Goal: Information Seeking & Learning: Learn about a topic

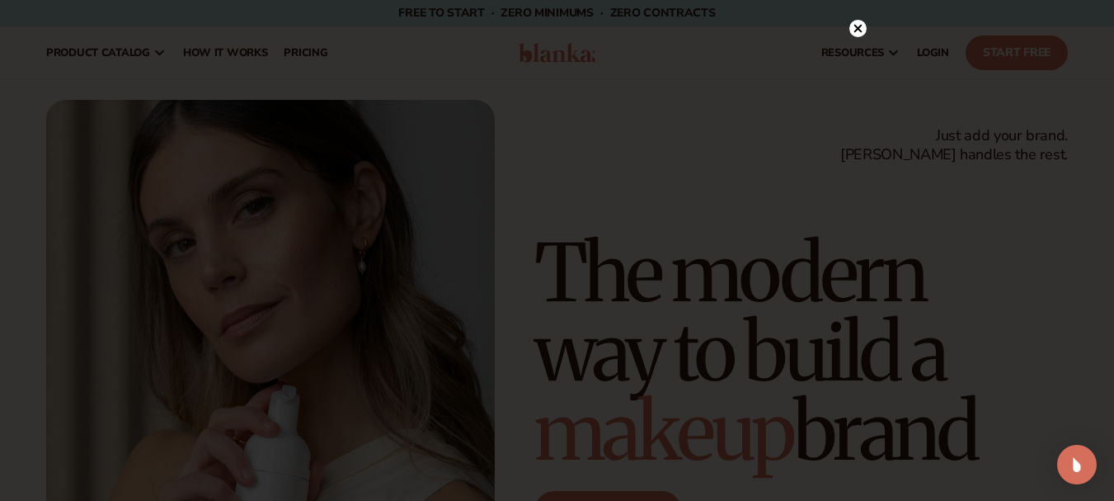
click at [849, 19] on div at bounding box center [857, 28] width 17 height 29
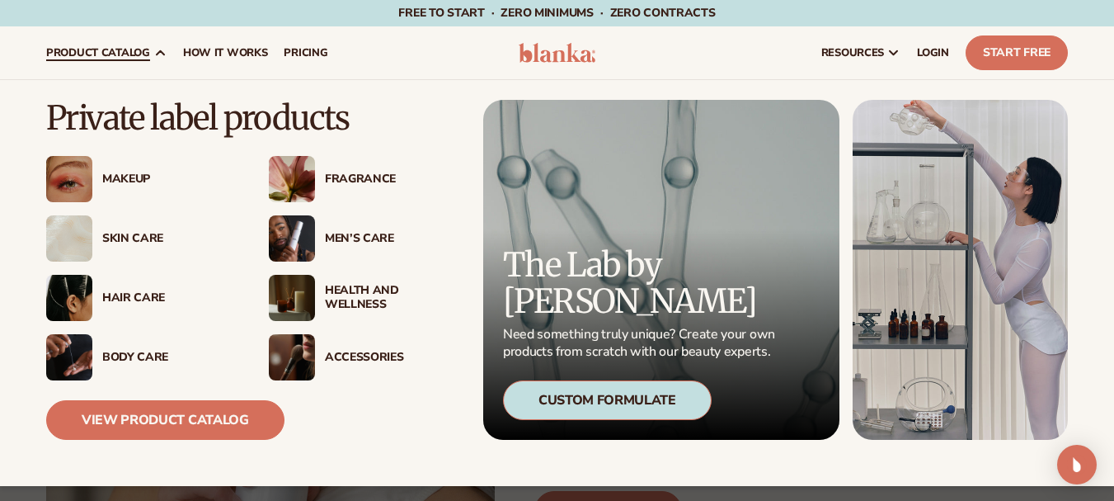
click at [127, 242] on div "Skin Care" at bounding box center [169, 239] width 134 height 14
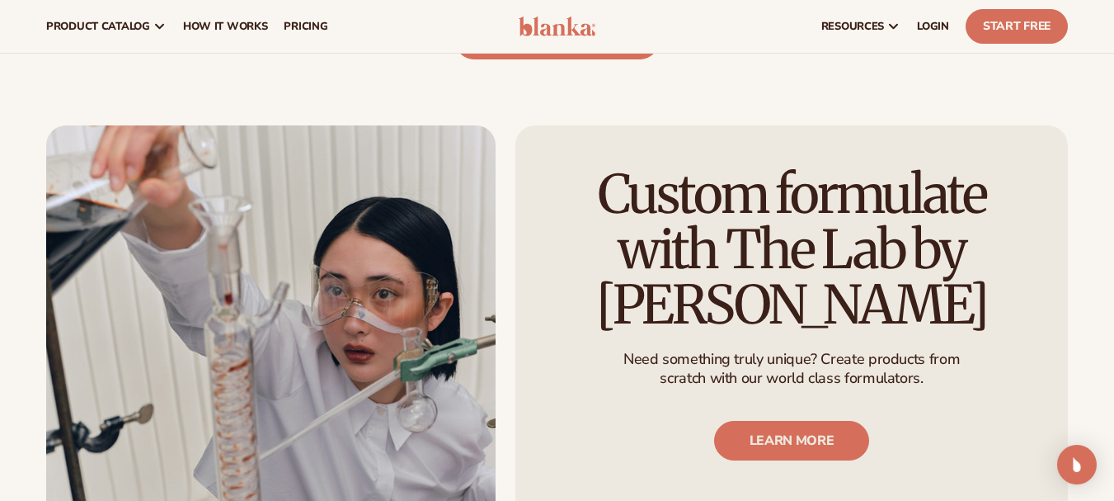
scroll to position [1814, 0]
